Goal: Task Accomplishment & Management: Use online tool/utility

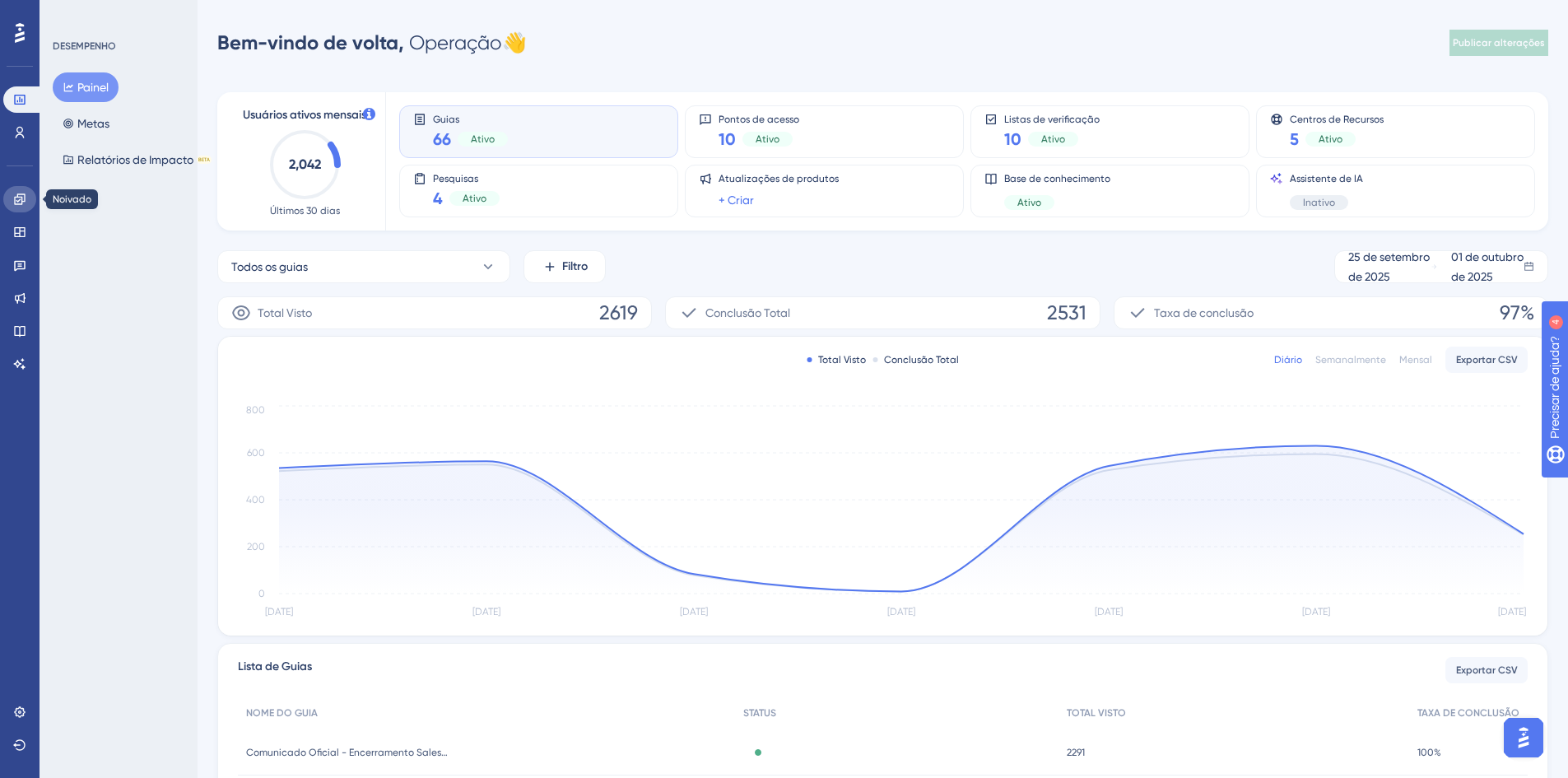
click at [19, 198] on icon at bounding box center [19, 198] width 13 height 13
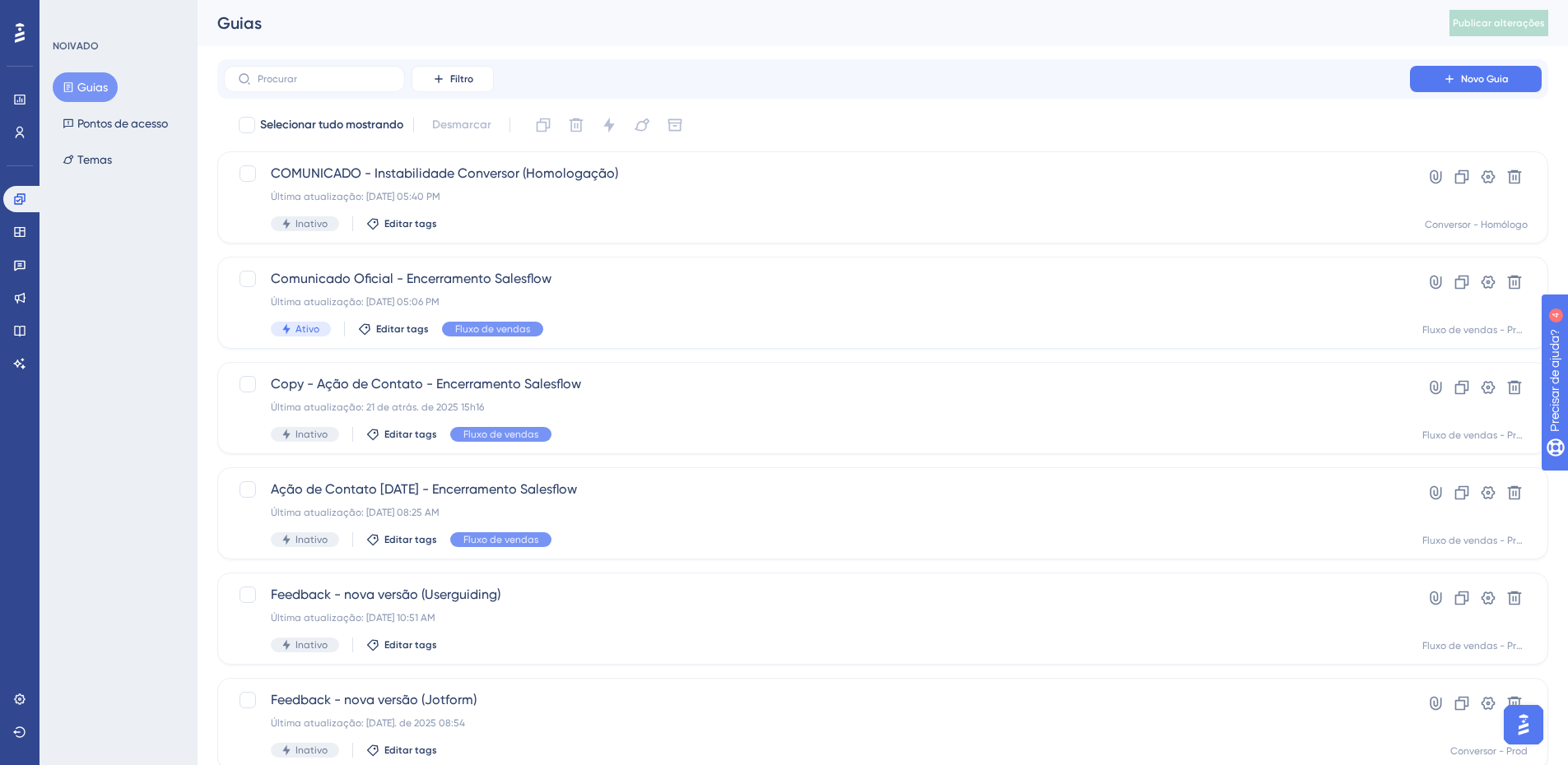
click at [345, 64] on div "Filtro Novo Guia" at bounding box center [882, 79] width 1331 height 40
click at [334, 79] on input "text" at bounding box center [325, 79] width 133 height 11
click at [18, 239] on link at bounding box center [20, 232] width 33 height 26
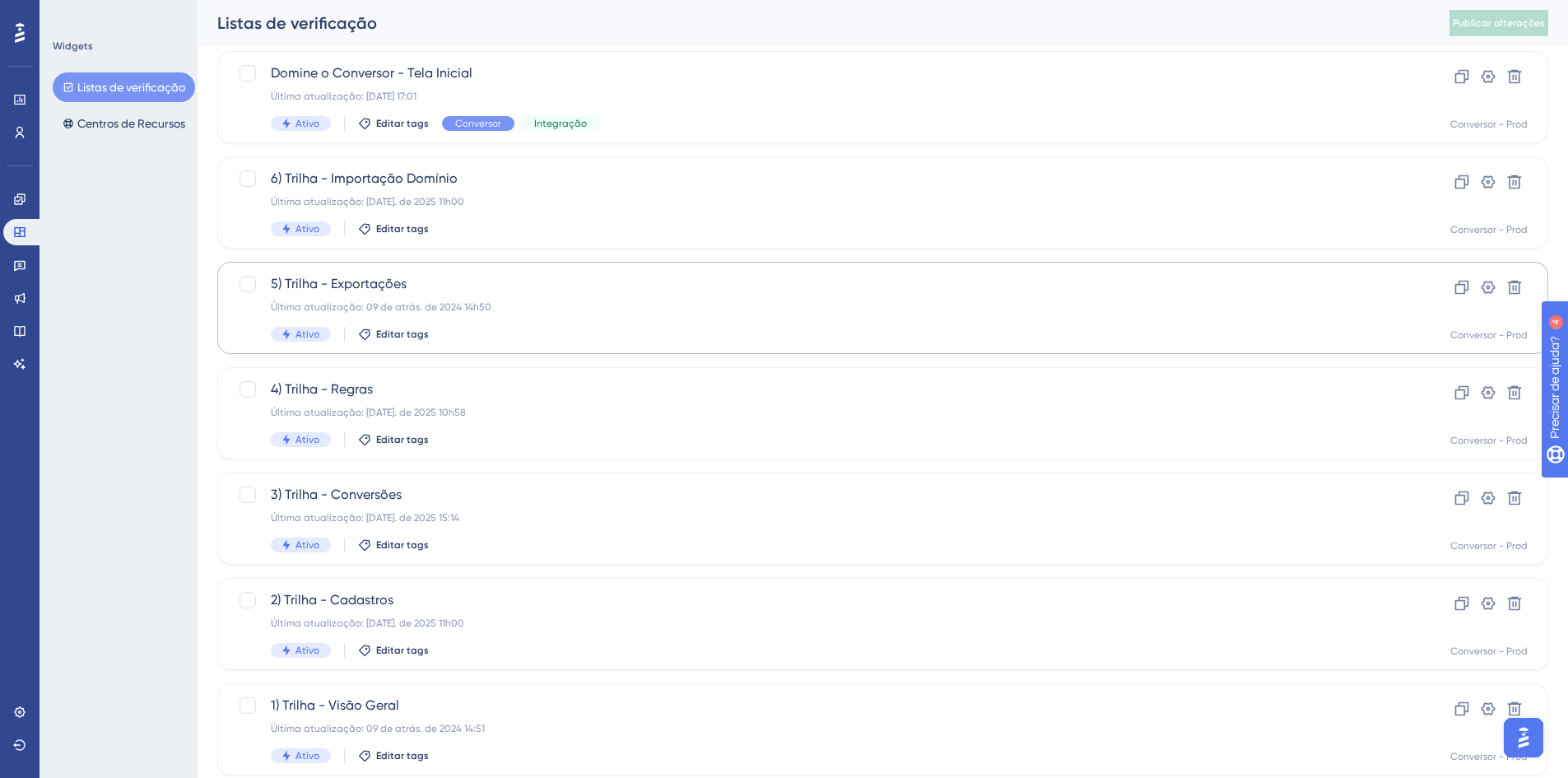
scroll to position [500, 0]
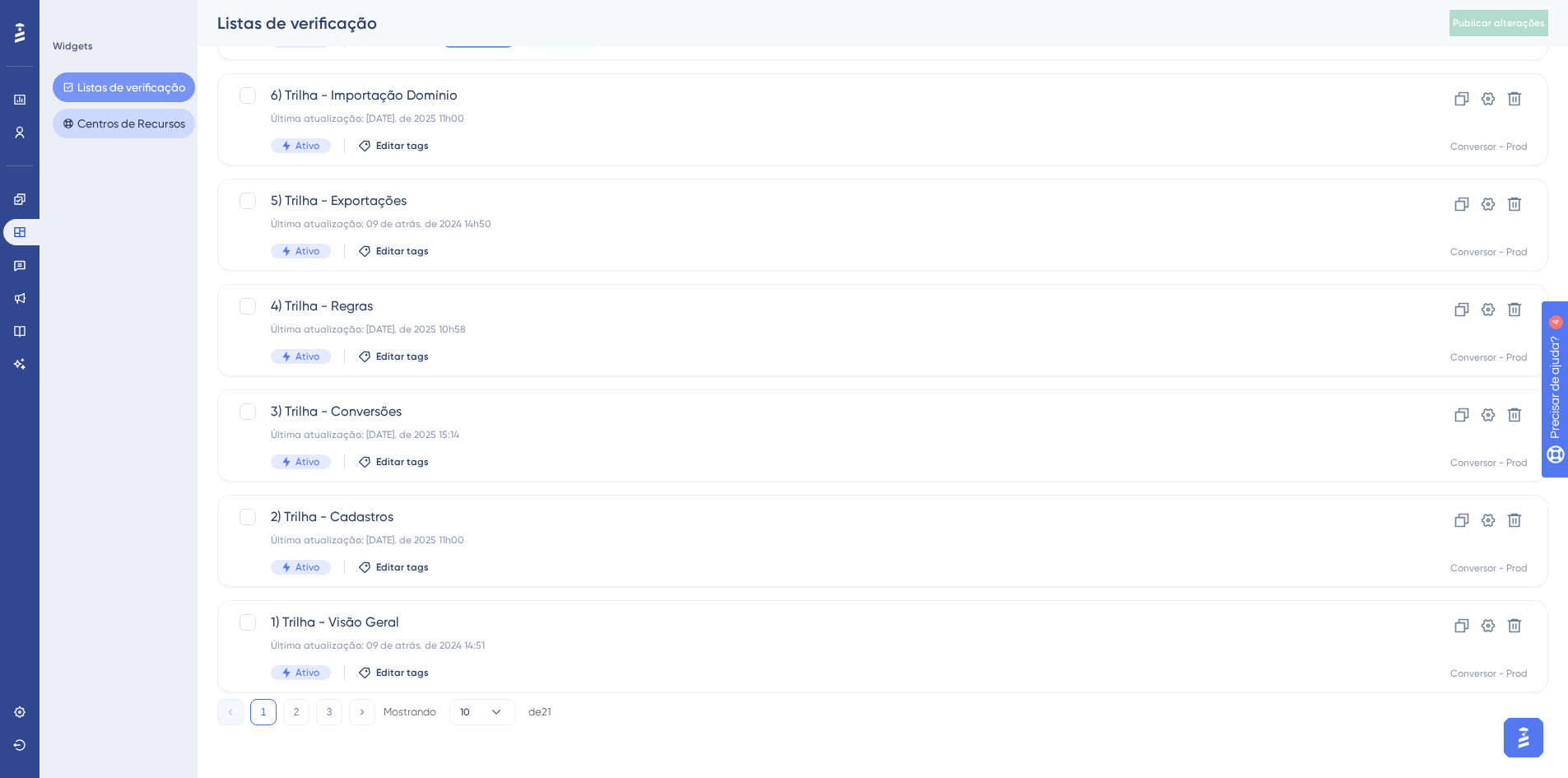
click at [177, 122] on font "Centros de Recursos" at bounding box center [131, 123] width 108 height 13
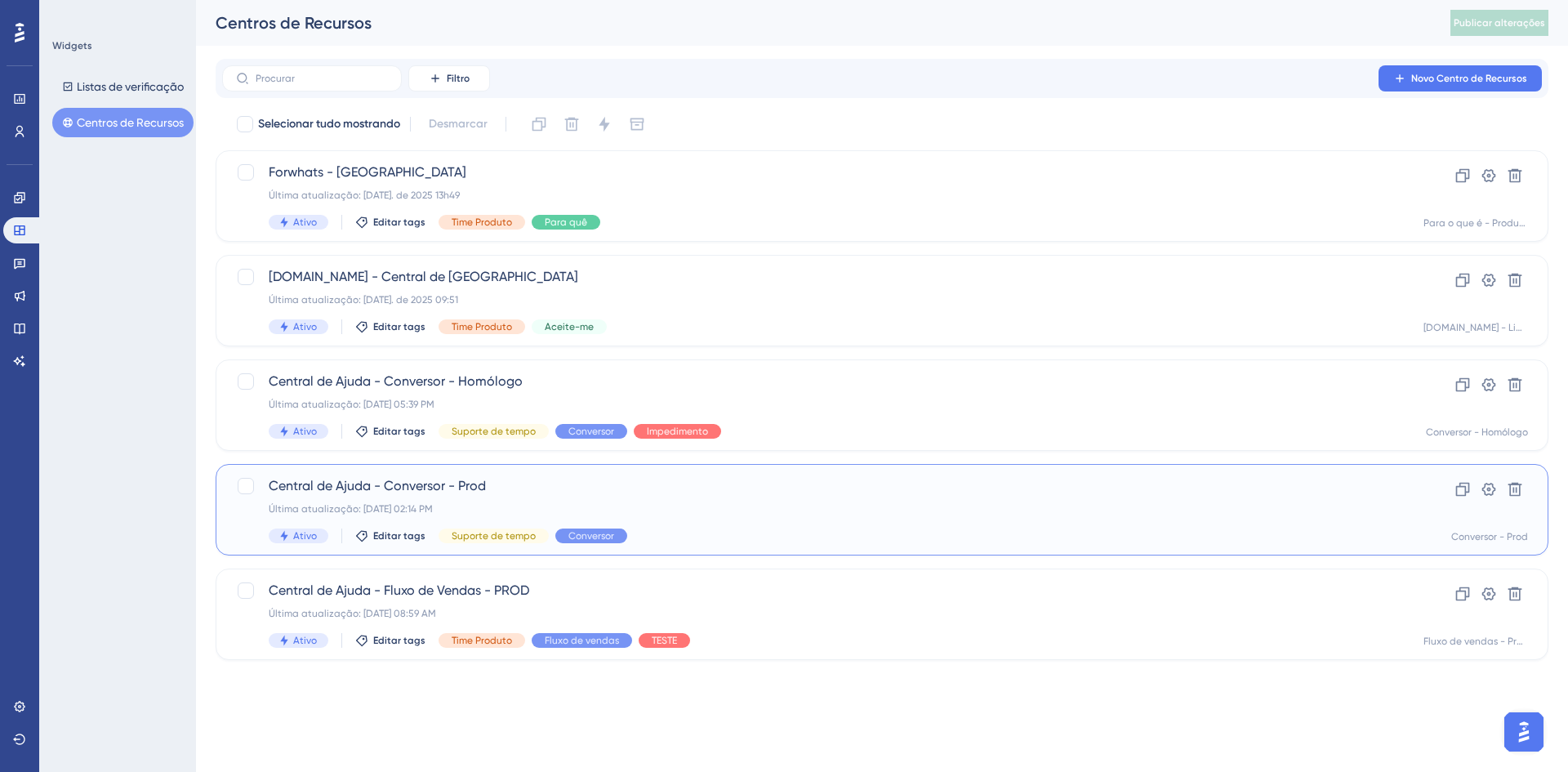
click at [724, 499] on div "Central de Ajuda - Conversor - Prod Última atualização: [DATE] 02:14 PM Ativo E…" at bounding box center [817, 510] width 1096 height 67
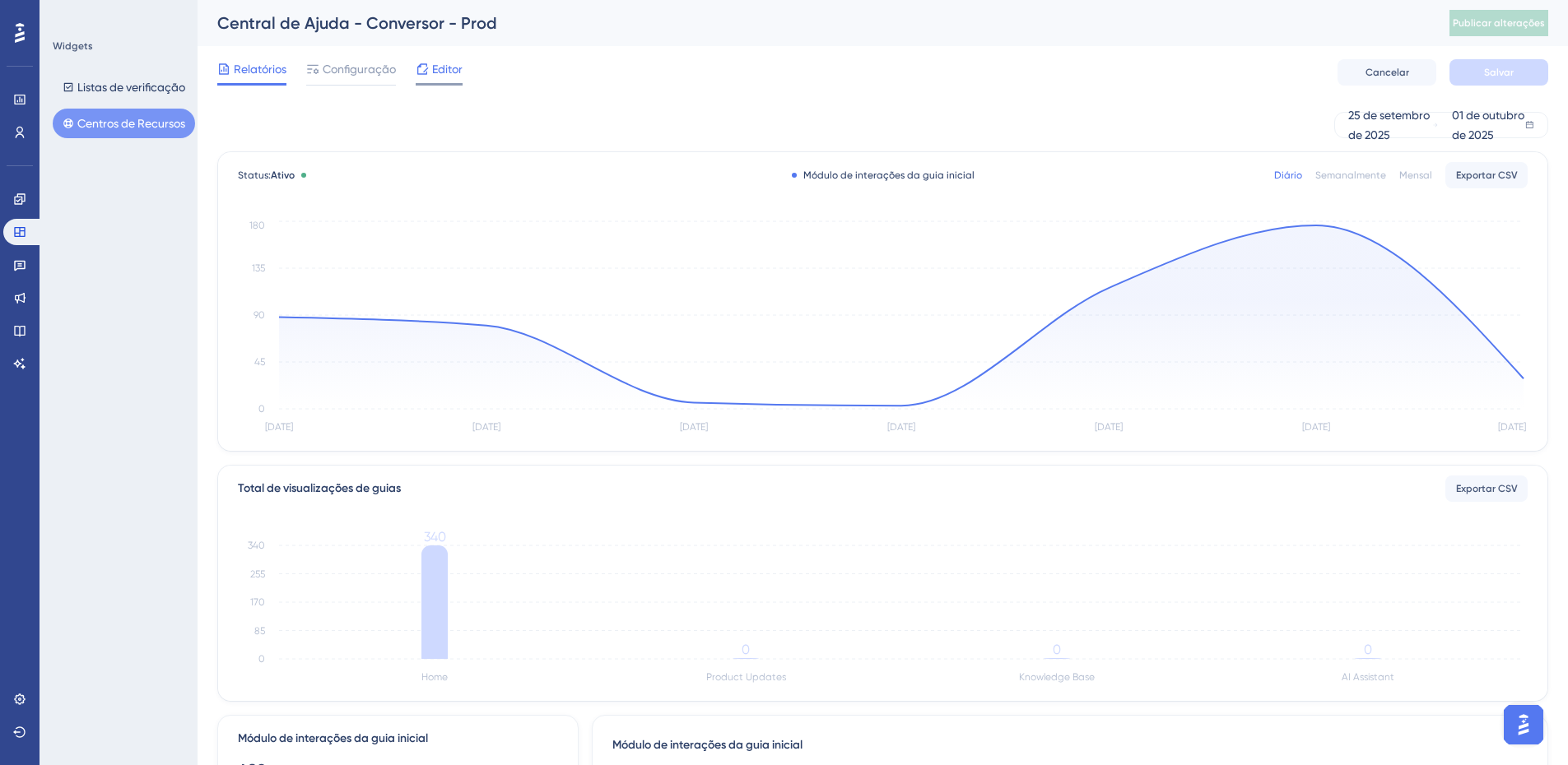
click at [445, 67] on font "Editor" at bounding box center [447, 68] width 30 height 13
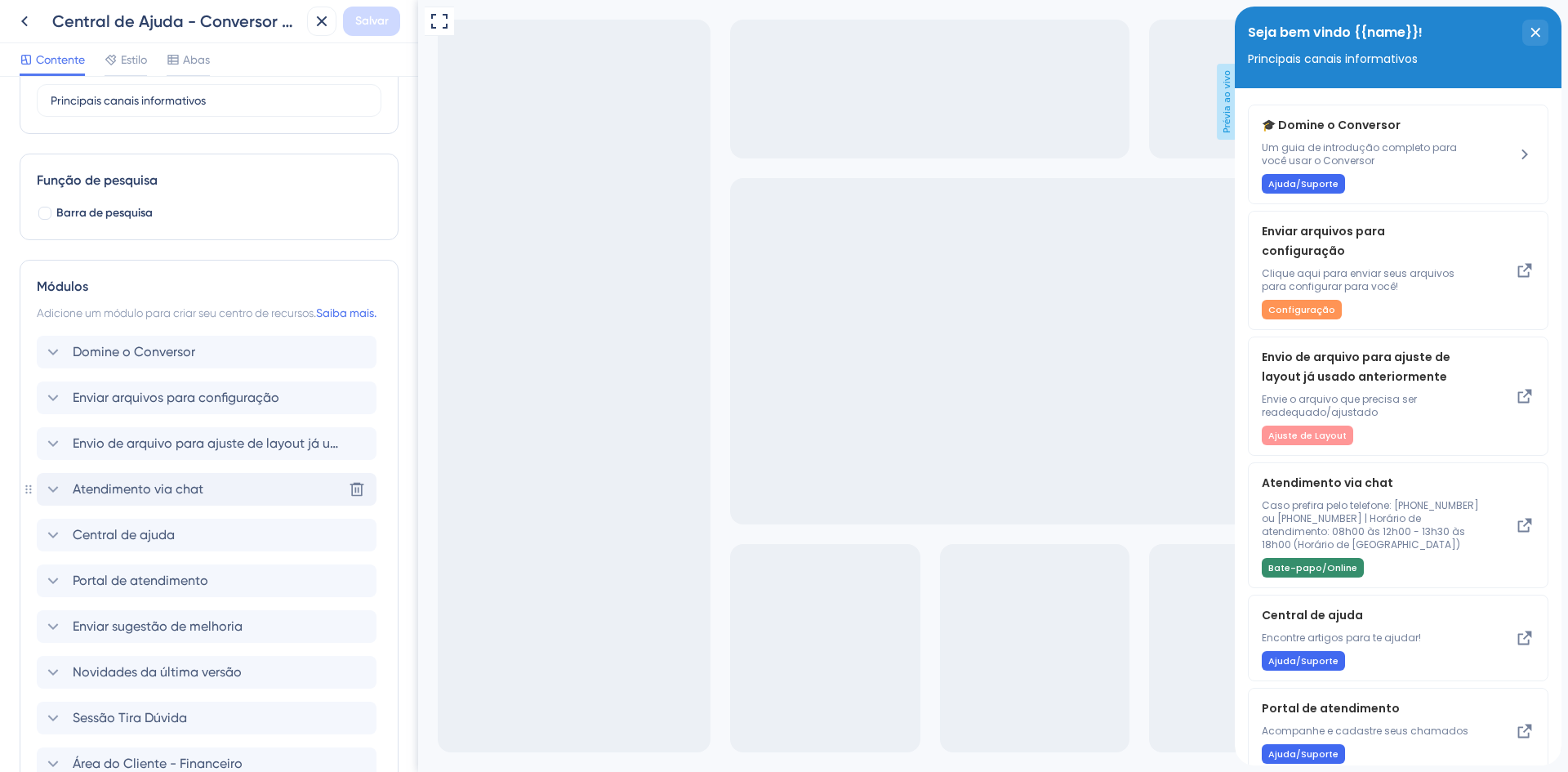
scroll to position [327, 0]
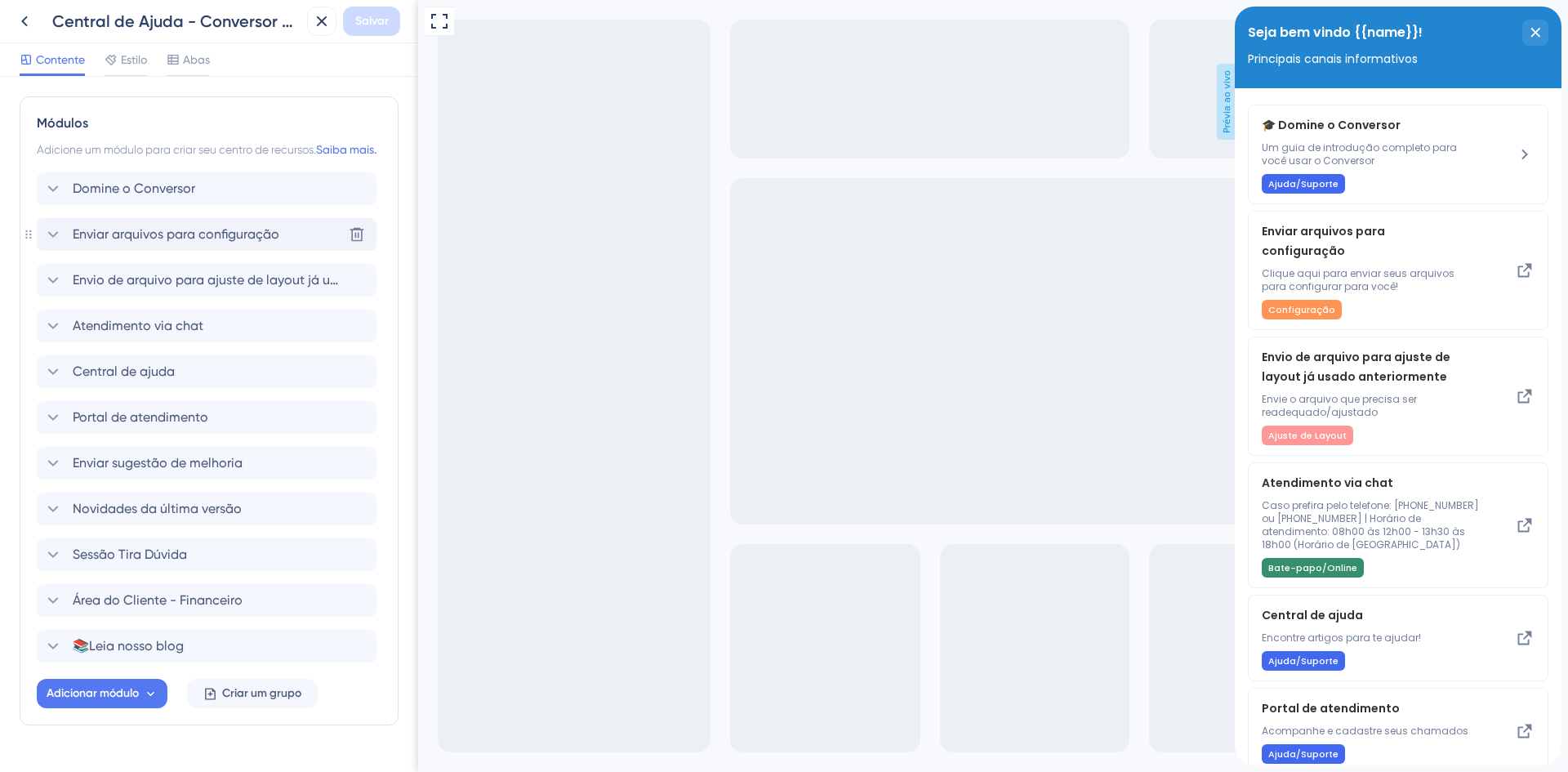
click at [52, 244] on icon at bounding box center [52, 234] width 20 height 20
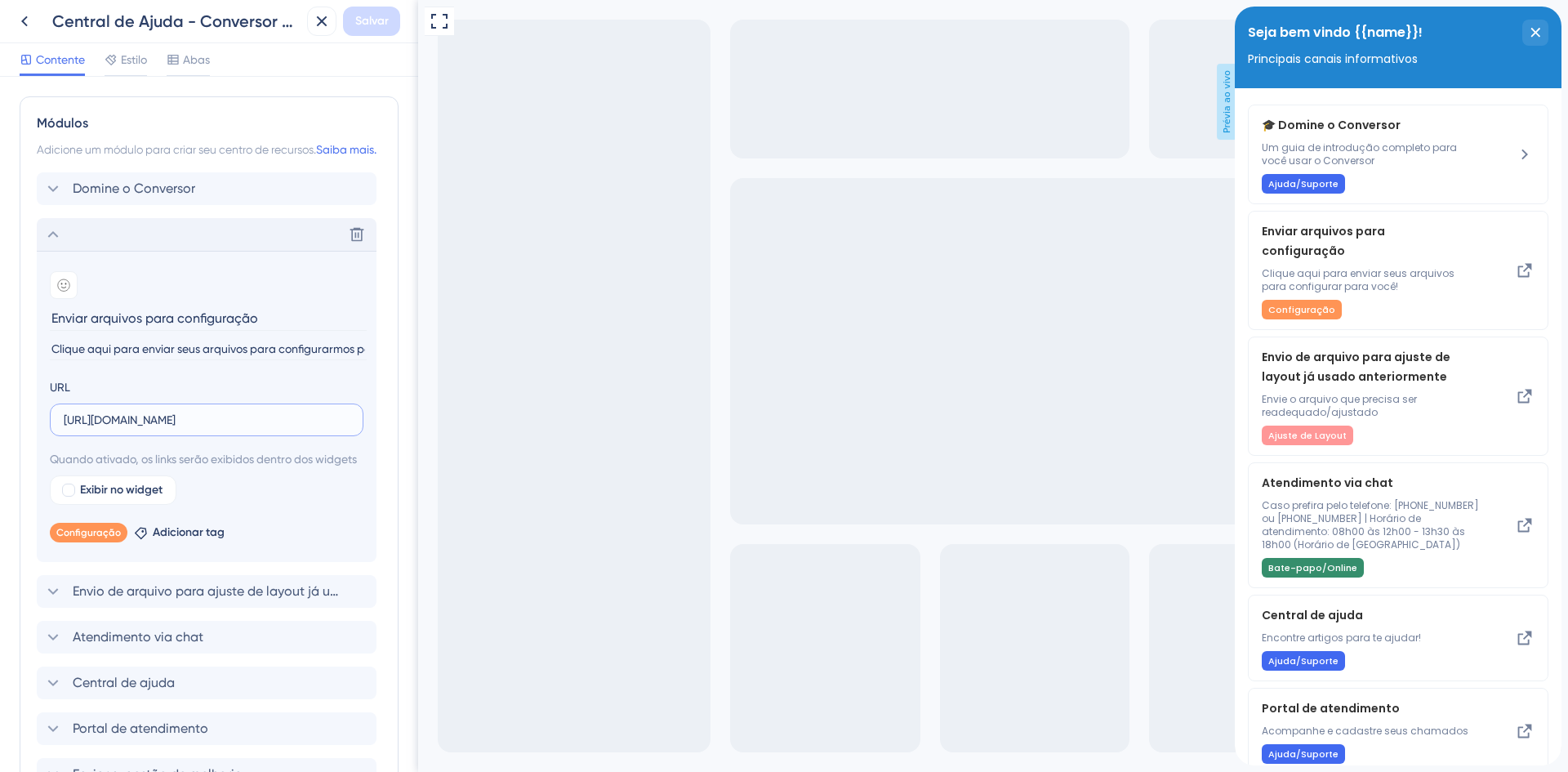
drag, startPoint x: 318, startPoint y: 440, endPoint x: 25, endPoint y: 438, distance: 293.0
click at [25, 438] on div "Módulos Adicione um módulo para criar seu centro de recursos. Saiba mais. Domin…" at bounding box center [209, 567] width 379 height 940
click at [101, 429] on input "[URL][DOMAIN_NAME]" at bounding box center [206, 420] width 286 height 18
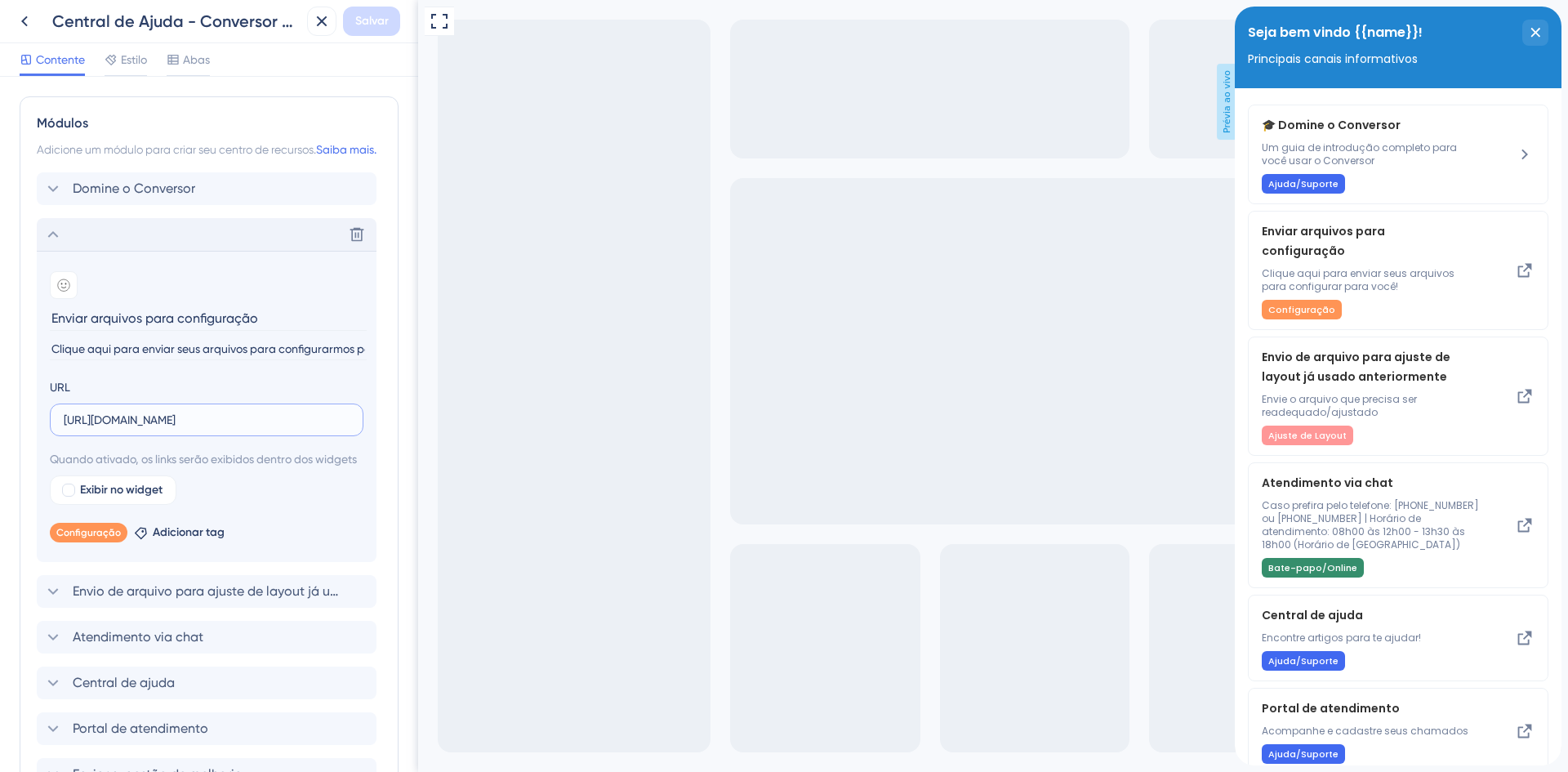
paste input "[DOMAIN_NAME][URL]"
type input "[URL][DOMAIN_NAME]"
click at [205, 429] on input "[URL][DOMAIN_NAME]" at bounding box center [206, 420] width 286 height 18
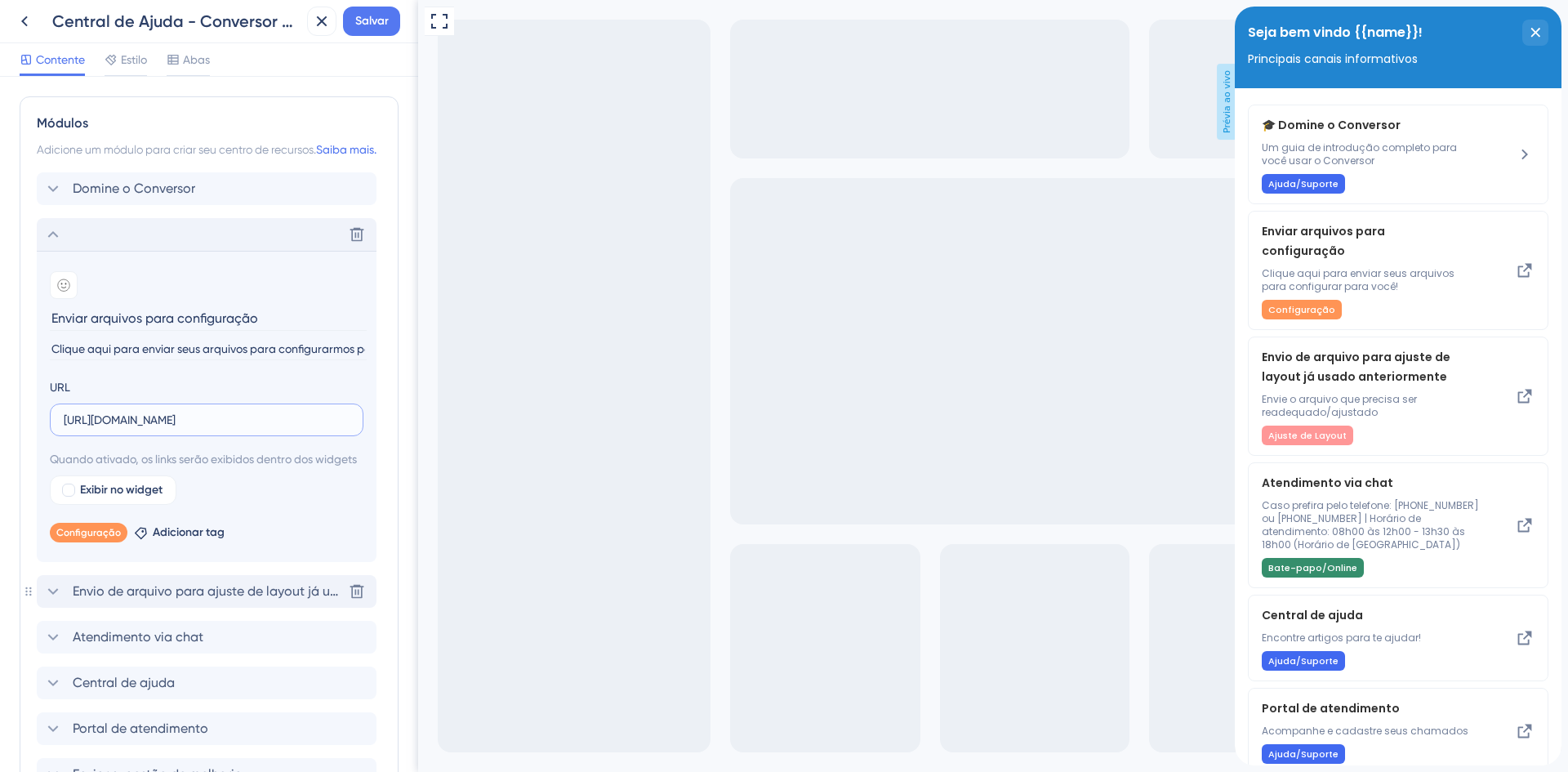
click at [48, 602] on icon at bounding box center [52, 591] width 20 height 20
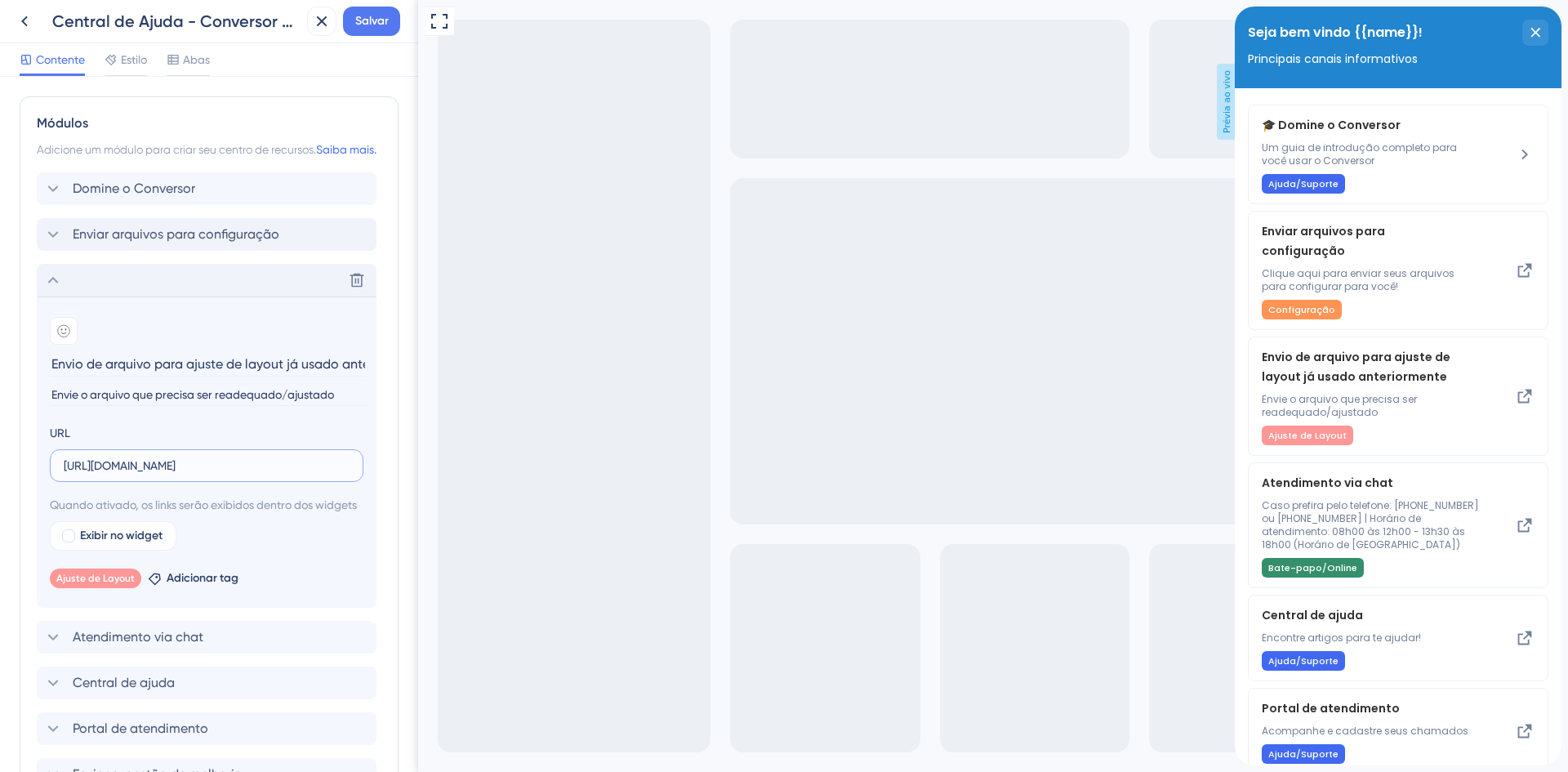
click at [335, 475] on input "[URL][DOMAIN_NAME]" at bounding box center [206, 465] width 286 height 18
paste input "[DOMAIN_NAME][URL]"
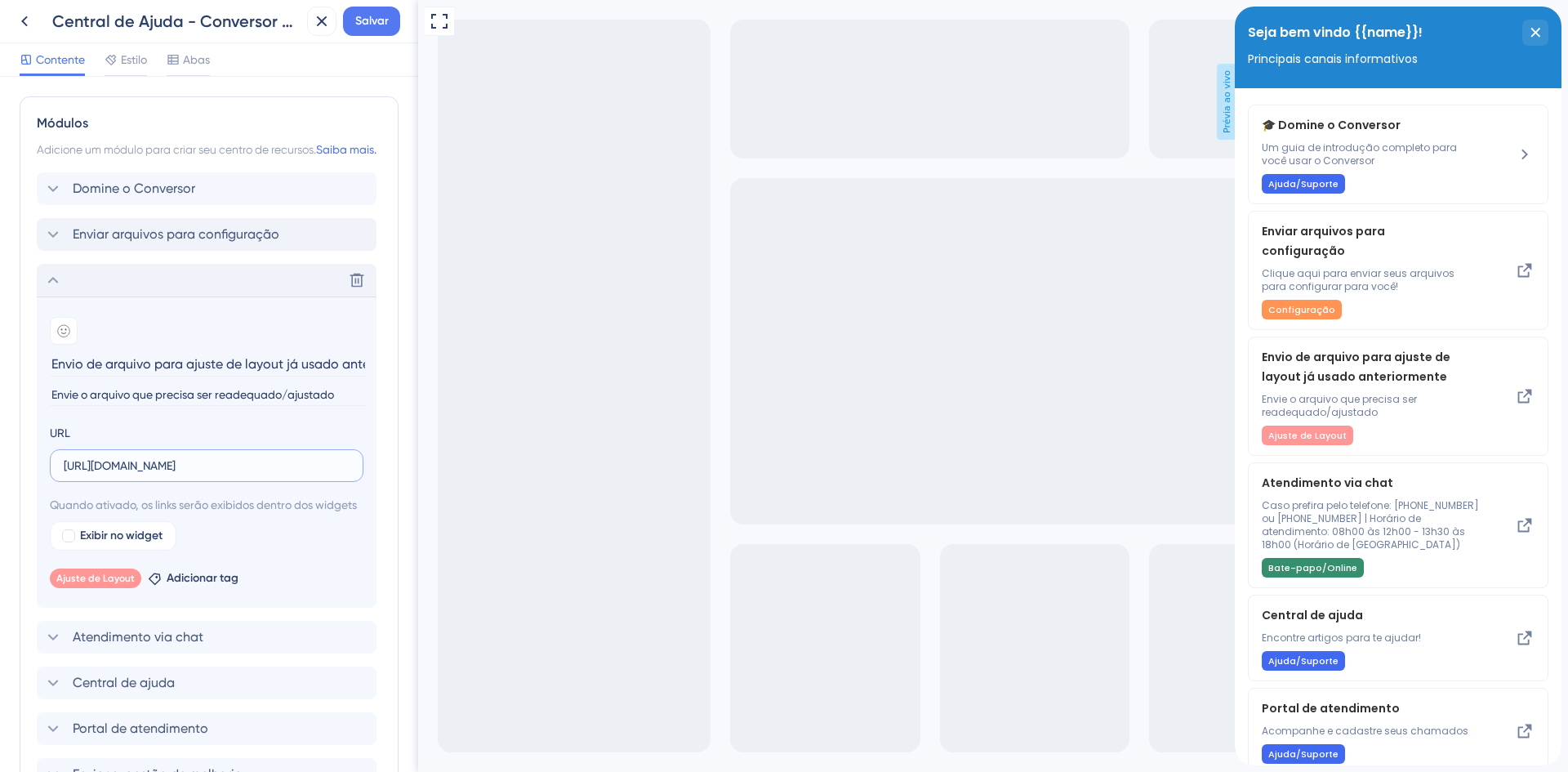
type input "[URL][DOMAIN_NAME]"
click at [344, 16] on div "Salvar" at bounding box center [353, 21] width 93 height 29
click at [379, 15] on font "Salvar" at bounding box center [372, 21] width 34 height 14
click at [1537, 34] on icon "close resource center" at bounding box center [1536, 32] width 9 height 9
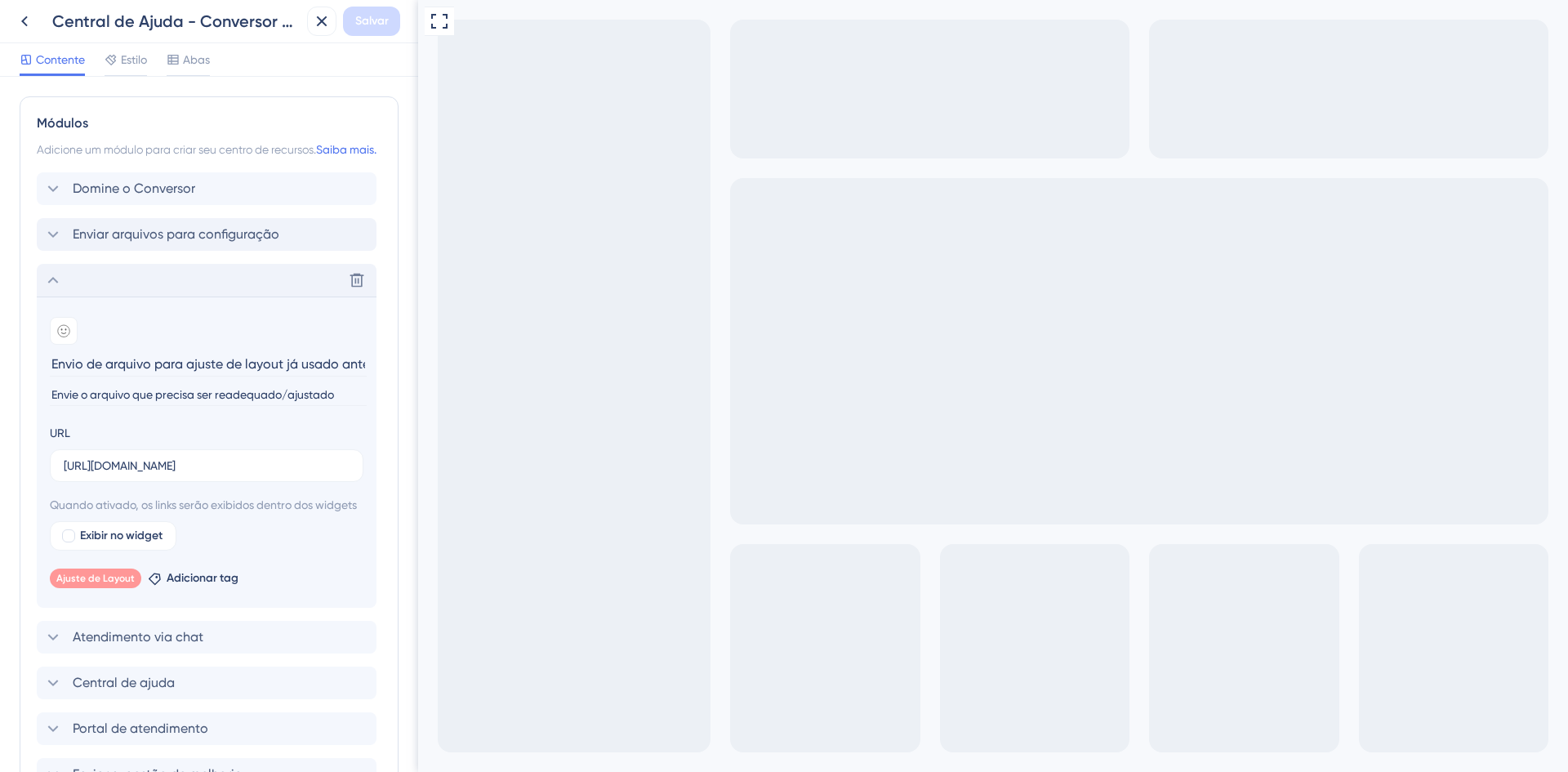
click at [613, 103] on div "Visualização em tela cheia Prévia ao vivo" at bounding box center [993, 450] width 1150 height 902
click at [24, 15] on icon at bounding box center [24, 21] width 20 height 20
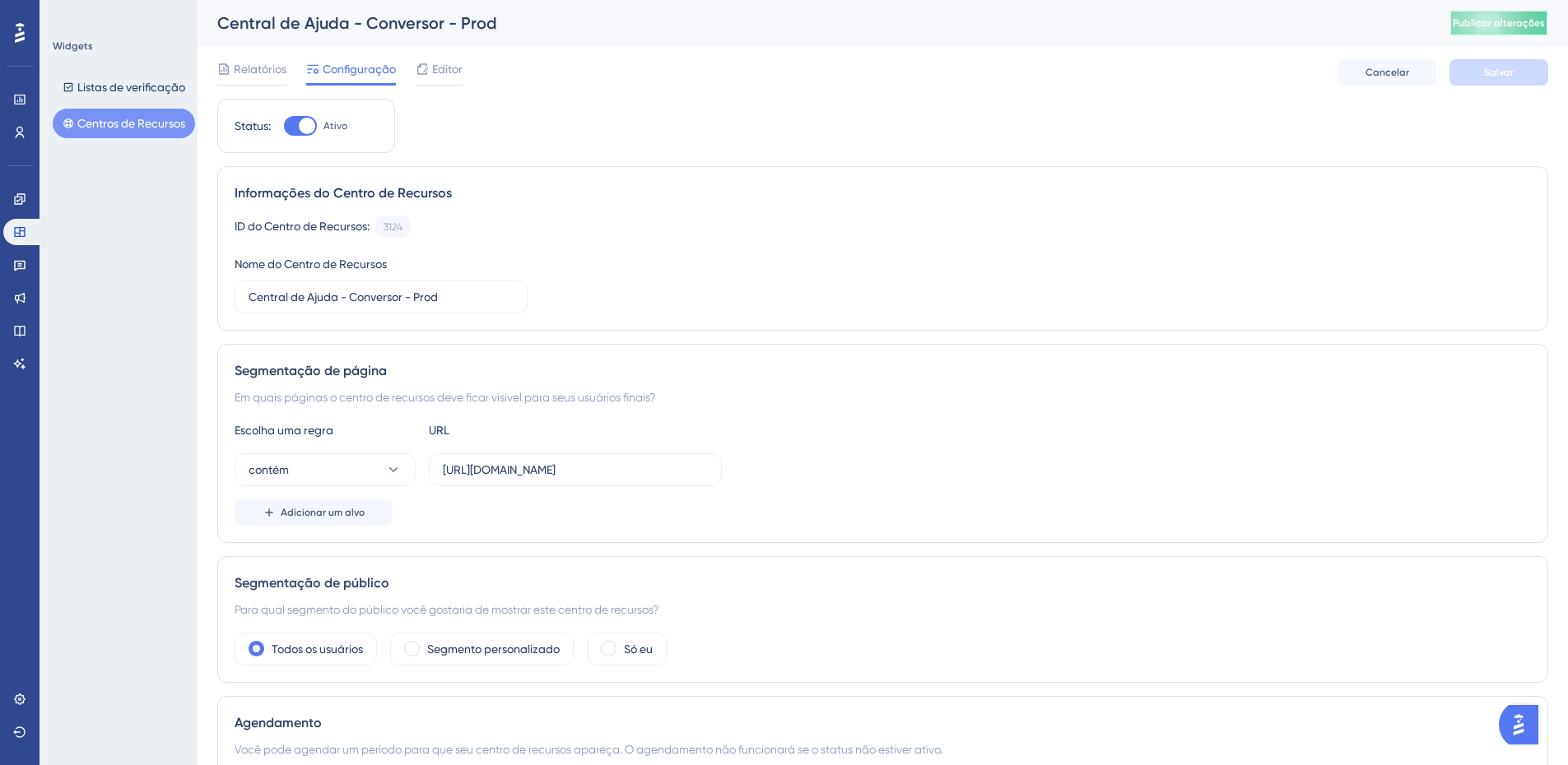
click at [1531, 20] on font "Publicar alterações" at bounding box center [1499, 22] width 92 height 11
